Goal: Information Seeking & Learning: Stay updated

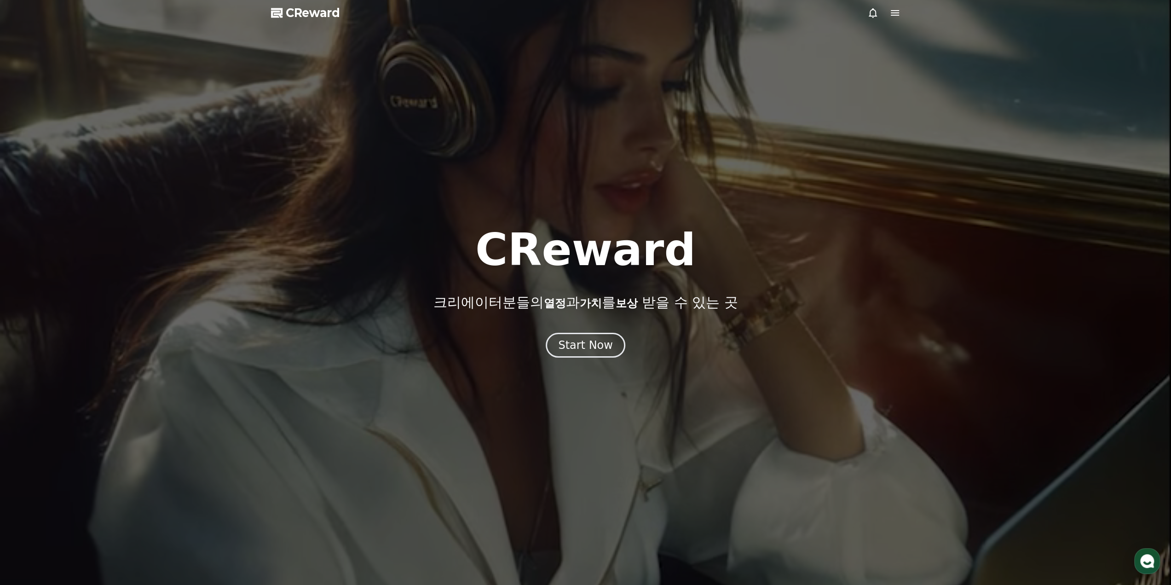
click at [624, 349] on div "Start Now" at bounding box center [585, 345] width 1171 height 25
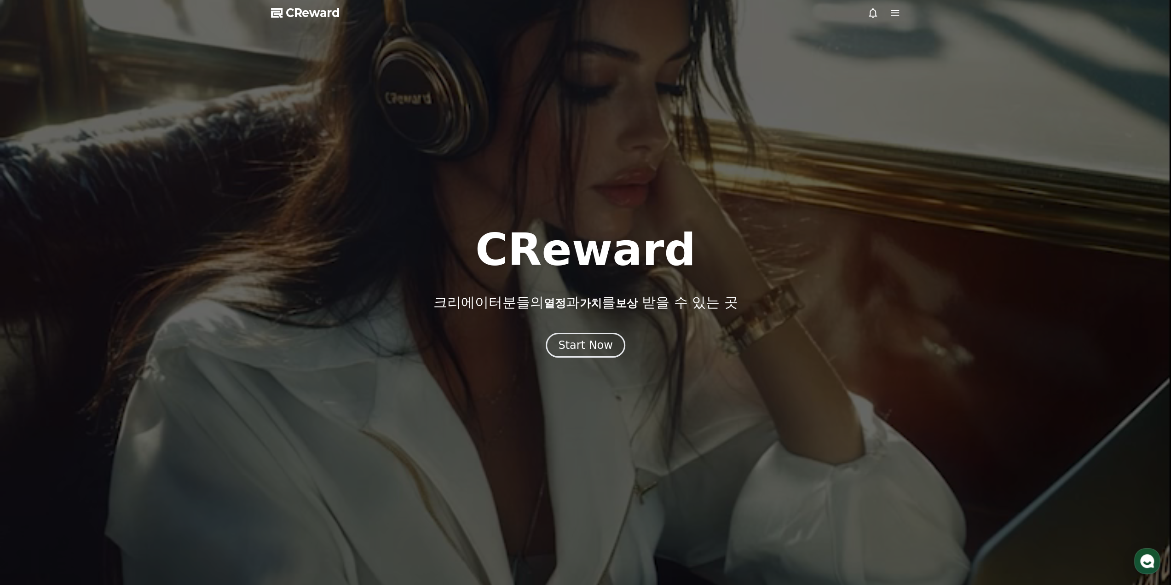
click at [624, 349] on div "Start Now" at bounding box center [585, 345] width 1171 height 25
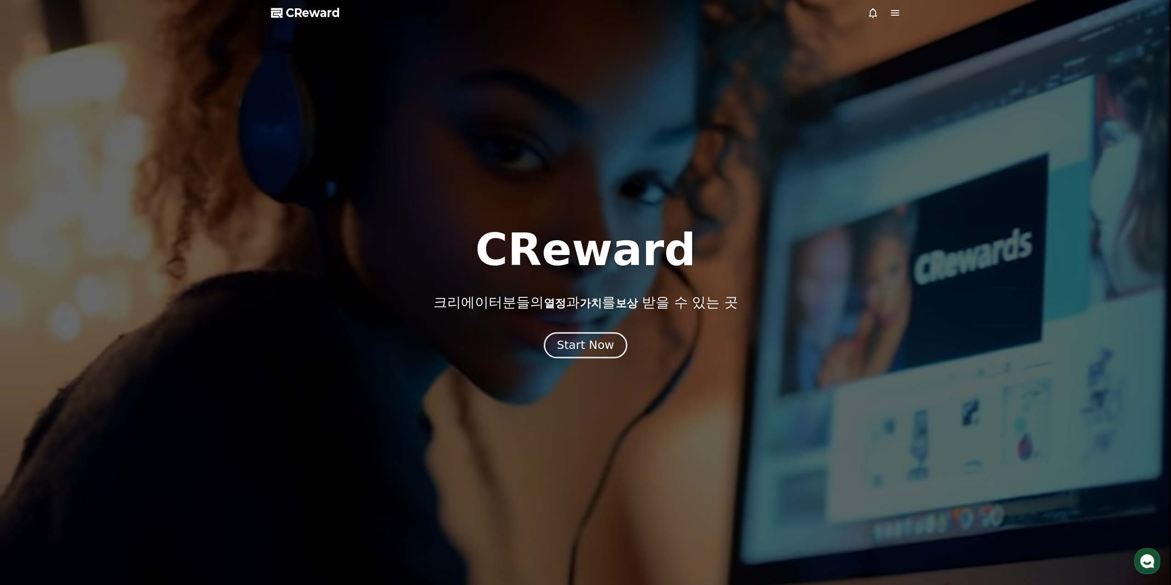
click at [612, 350] on button "Start Now" at bounding box center [585, 345] width 83 height 26
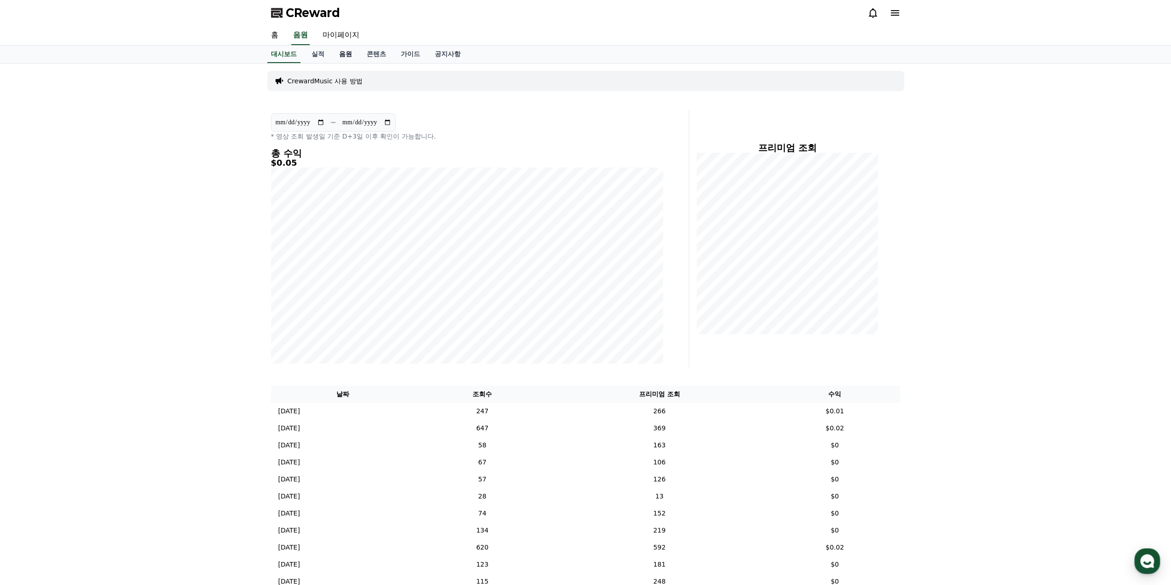
click at [345, 59] on link "음원" at bounding box center [346, 54] width 28 height 17
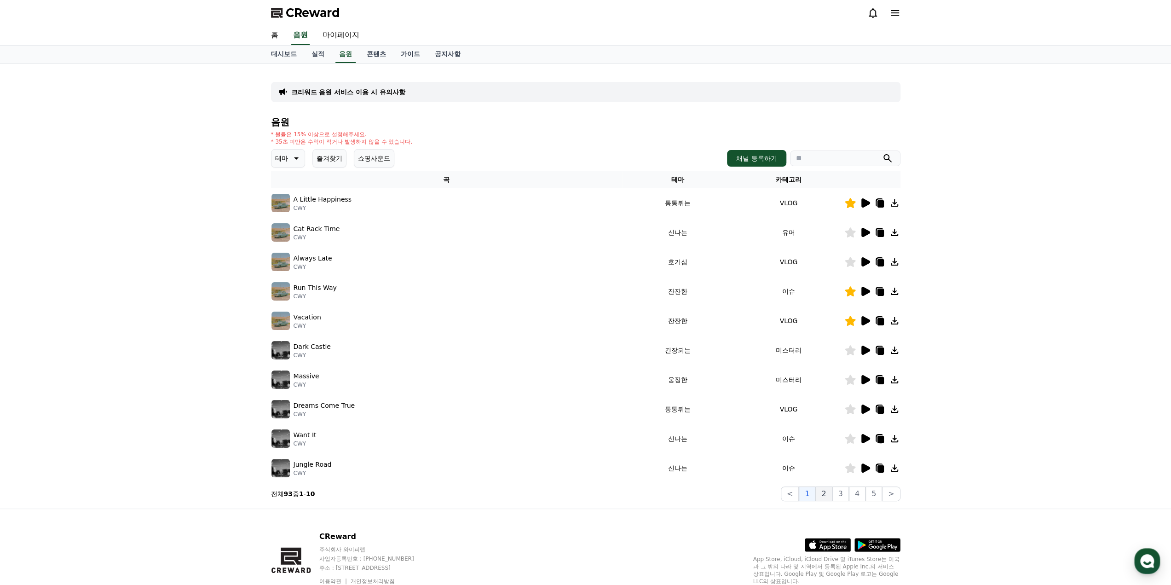
click at [831, 497] on button "2" at bounding box center [823, 493] width 17 height 15
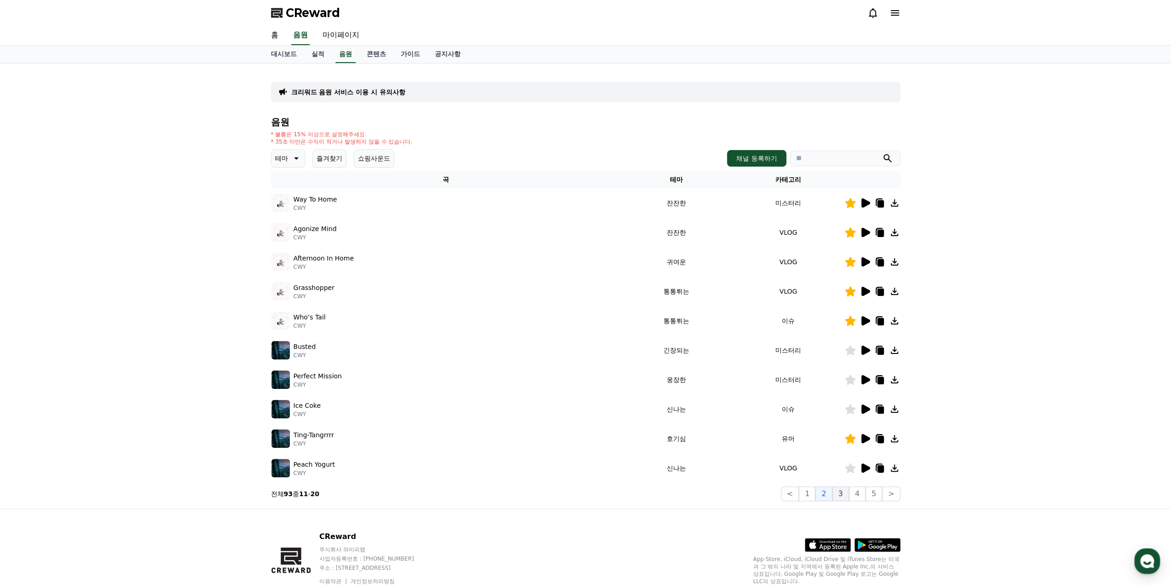
click at [845, 497] on button "3" at bounding box center [840, 493] width 17 height 15
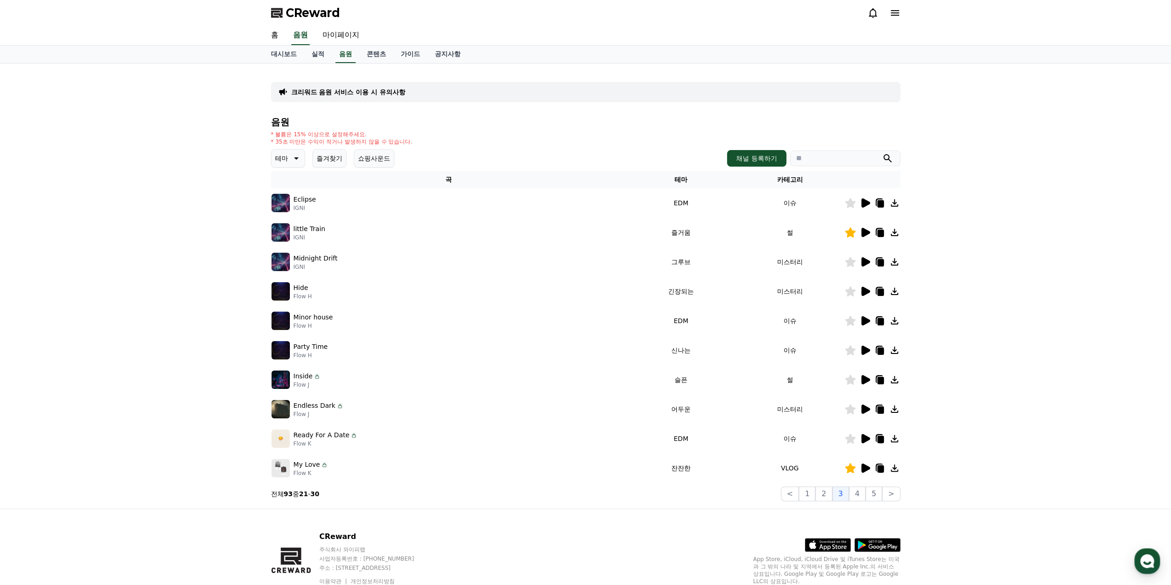
click at [861, 236] on icon at bounding box center [865, 232] width 11 height 11
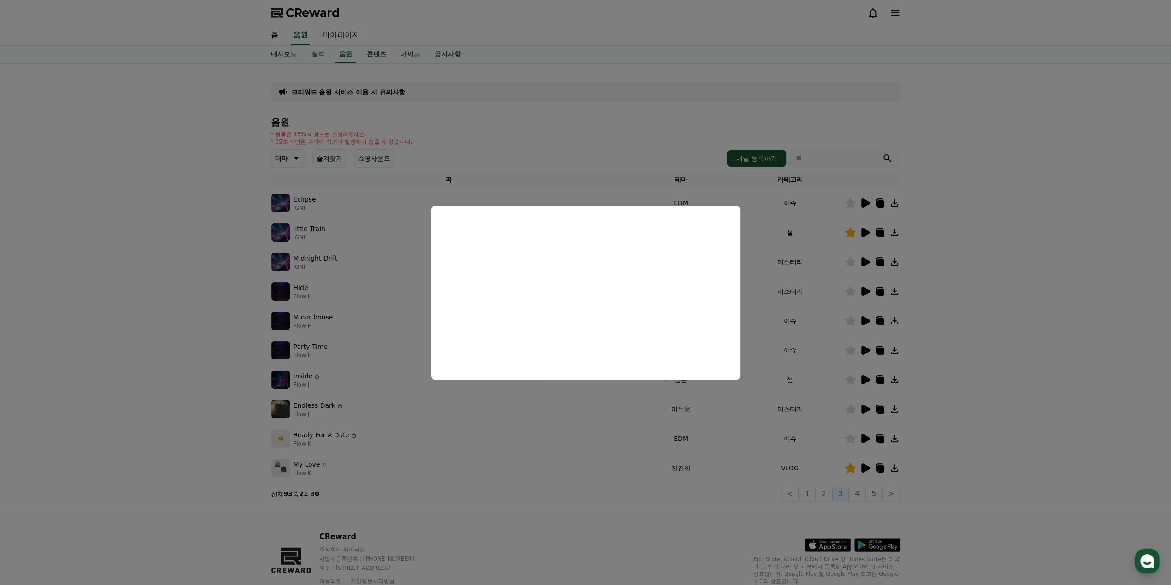
click at [836, 517] on button "close modal" at bounding box center [585, 292] width 1171 height 585
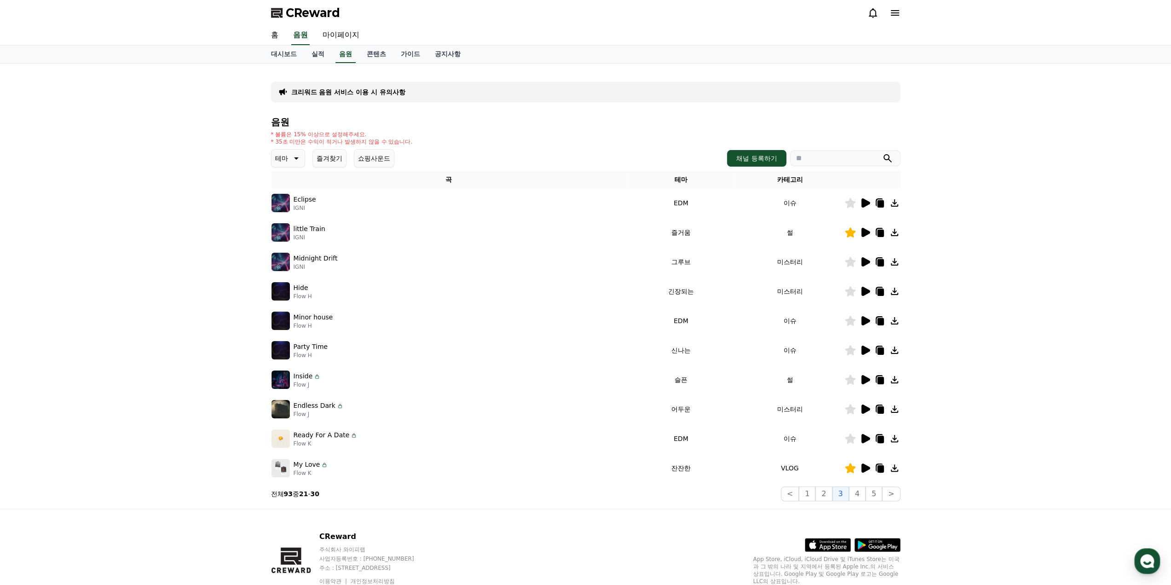
click at [831, 502] on div "크리워드 음원 서비스 이용 시 유의사항 음원 * 볼륨은 15% 이상으로 설정해주세요. * 35초 미만은 수익이 적거나 발생하지 않을 수 있습니…" at bounding box center [585, 286] width 637 height 438
click at [826, 497] on button "2" at bounding box center [823, 493] width 17 height 15
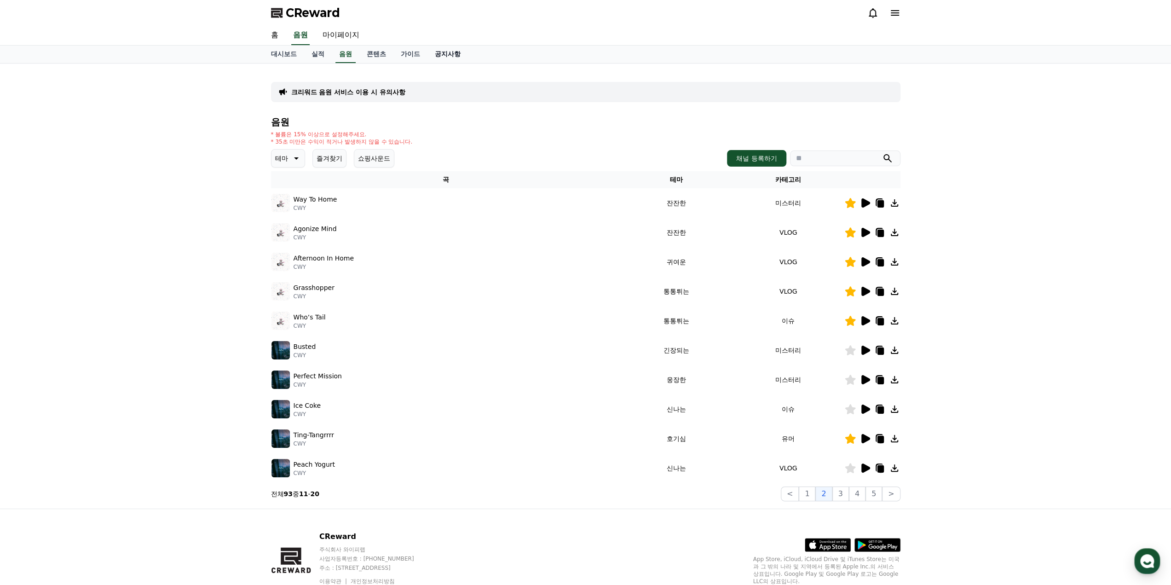
click at [439, 51] on link "공지사항" at bounding box center [448, 54] width 40 height 17
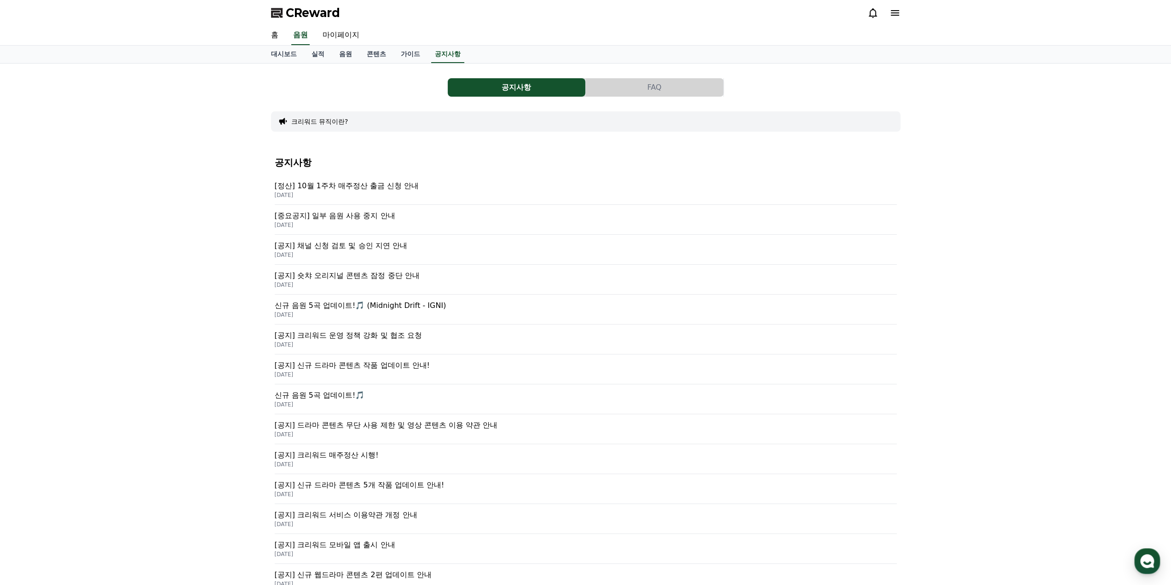
click at [394, 217] on p "[중요공지] 일부 음원 사용 중지 안내" at bounding box center [586, 215] width 622 height 11
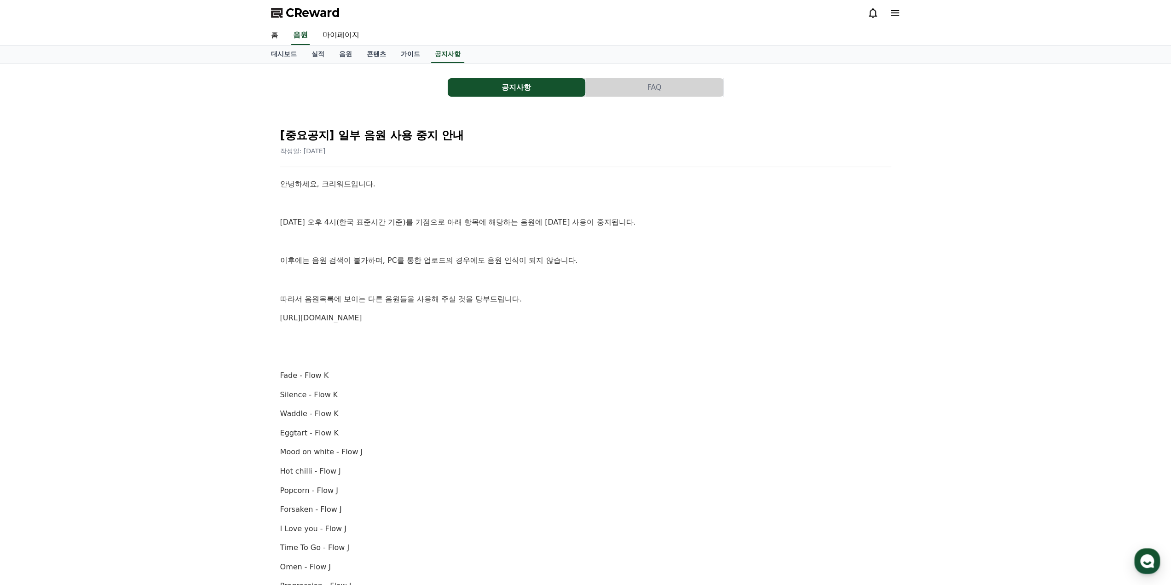
click at [552, 417] on p "Waddle - Flow K" at bounding box center [585, 414] width 611 height 12
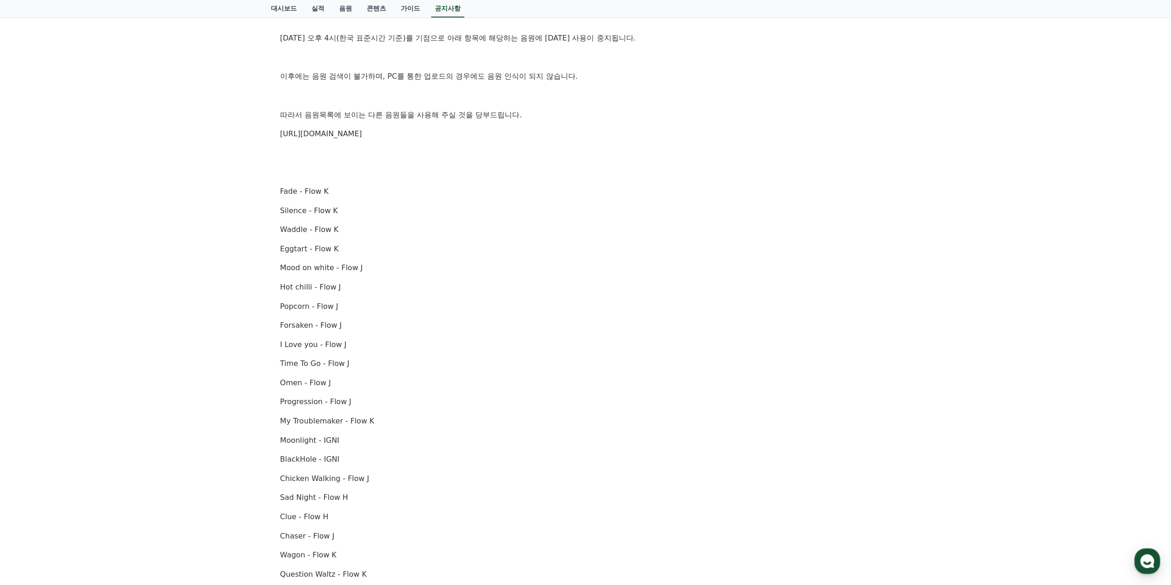
scroll to position [276, 0]
